Goal: Use online tool/utility: Utilize a website feature to perform a specific function

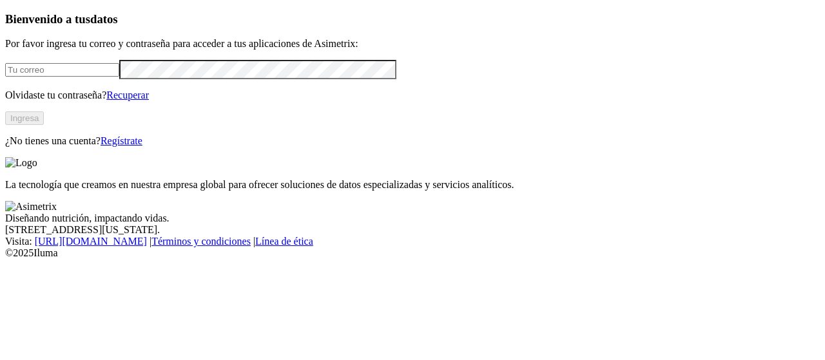
type input "[EMAIL_ADDRESS][PERSON_NAME][DOMAIN_NAME]"
click at [44, 125] on button "Ingresa" at bounding box center [24, 119] width 39 height 14
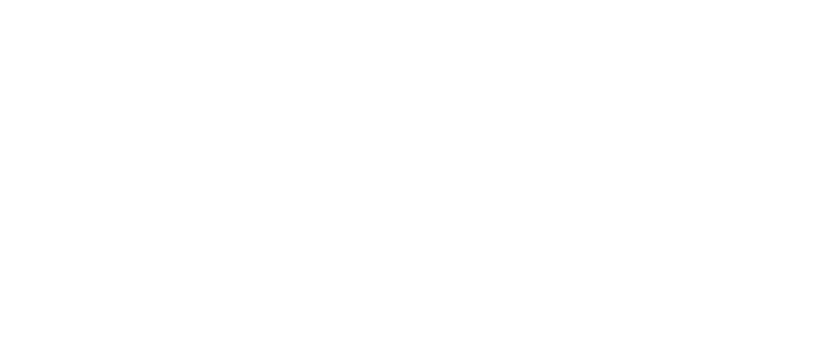
click at [187, 97] on div at bounding box center [412, 180] width 815 height 360
click at [132, 99] on div at bounding box center [412, 180] width 815 height 360
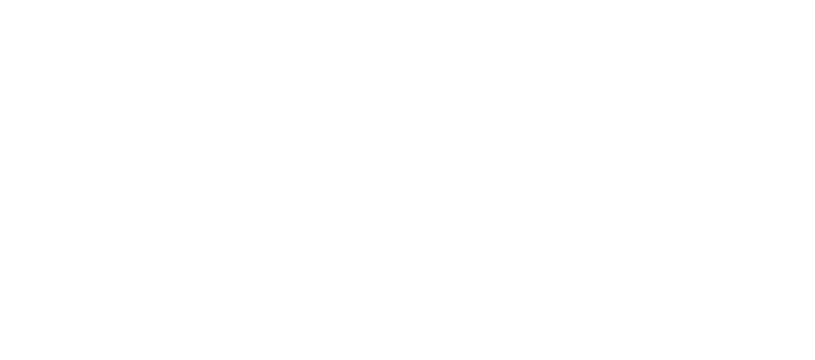
type input "morr"
type input "guer"
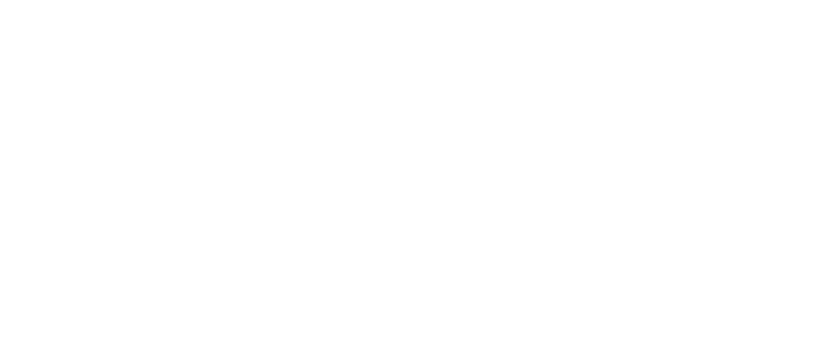
type input "cac"
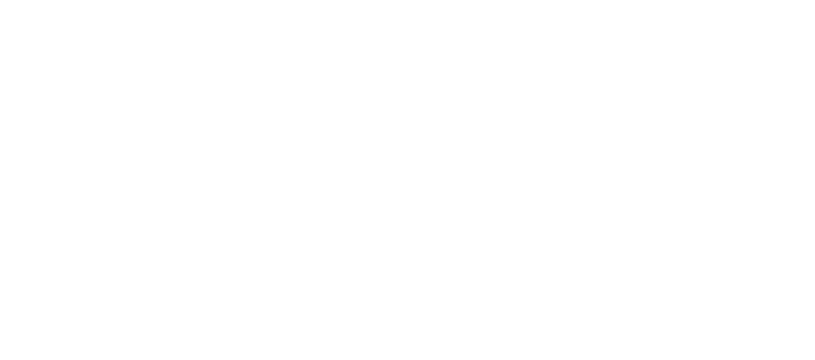
type input "cach"
type input "can"
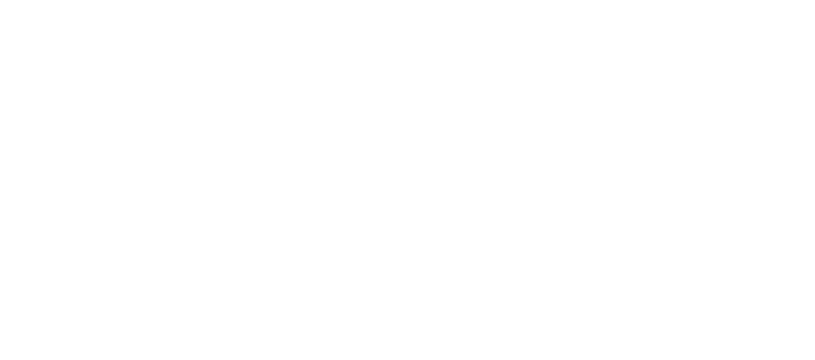
type input "taut"
